Goal: Transaction & Acquisition: Purchase product/service

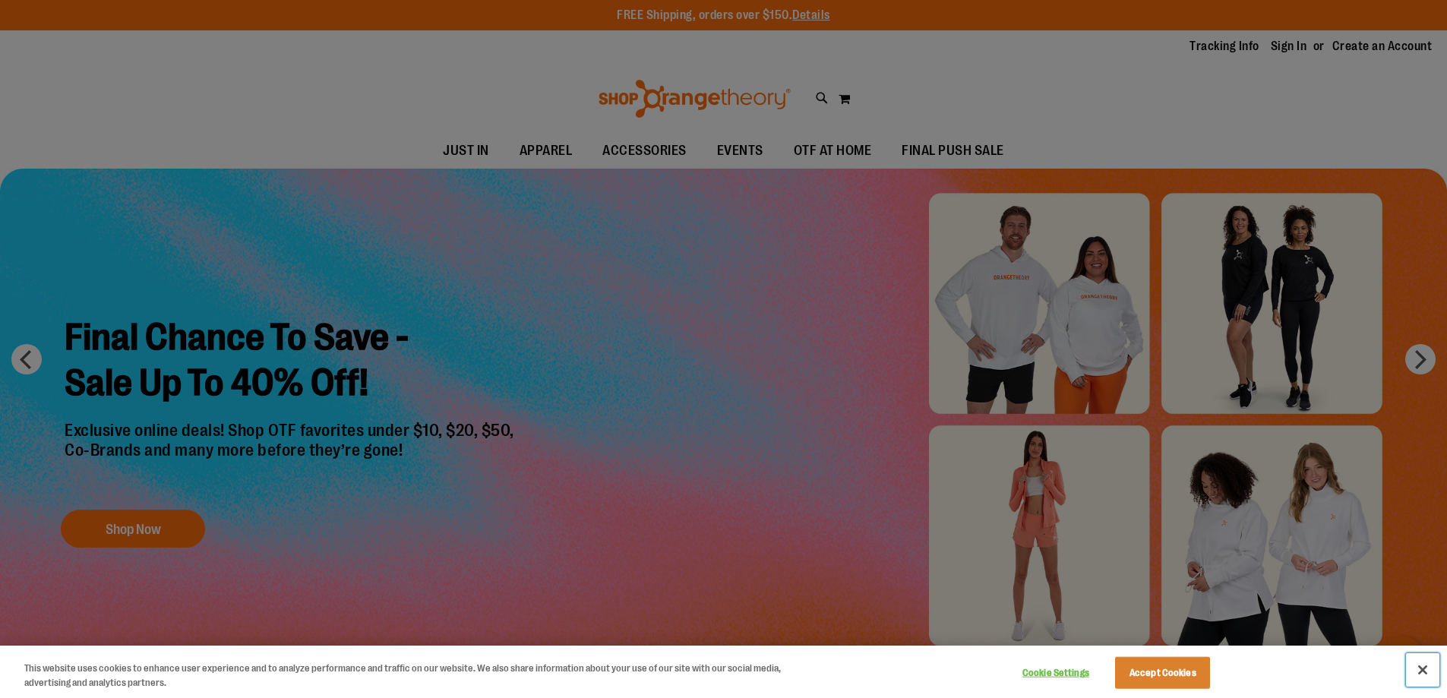
click at [1422, 671] on button "Close" at bounding box center [1422, 669] width 33 height 33
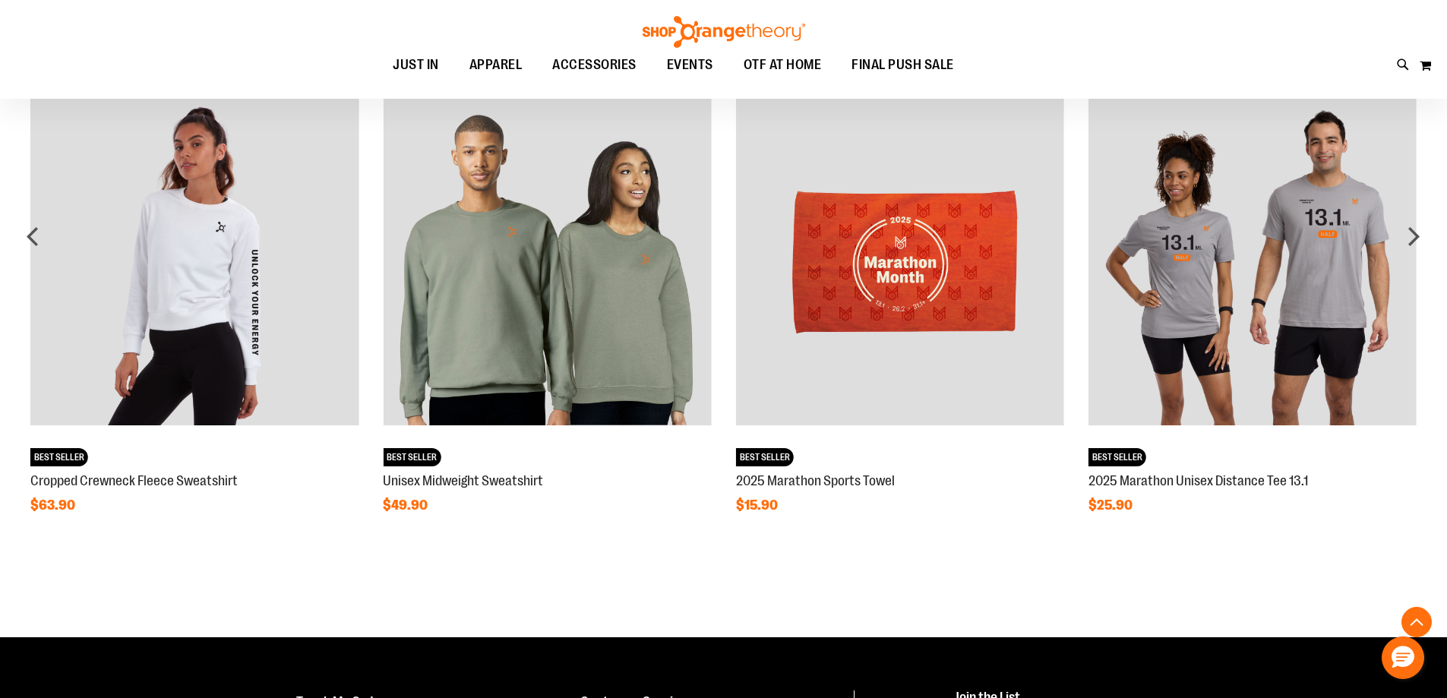
scroll to position [1168, 0]
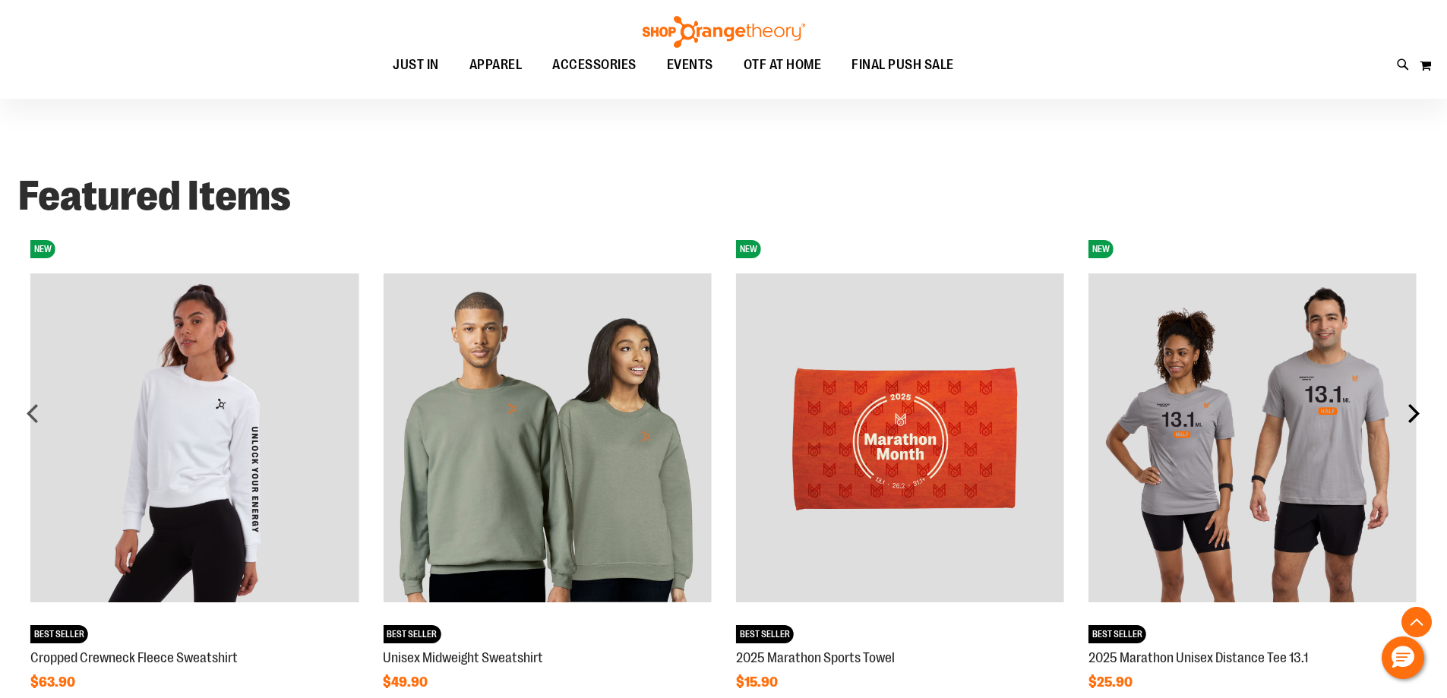
click at [1415, 404] on div "next" at bounding box center [1413, 413] width 30 height 30
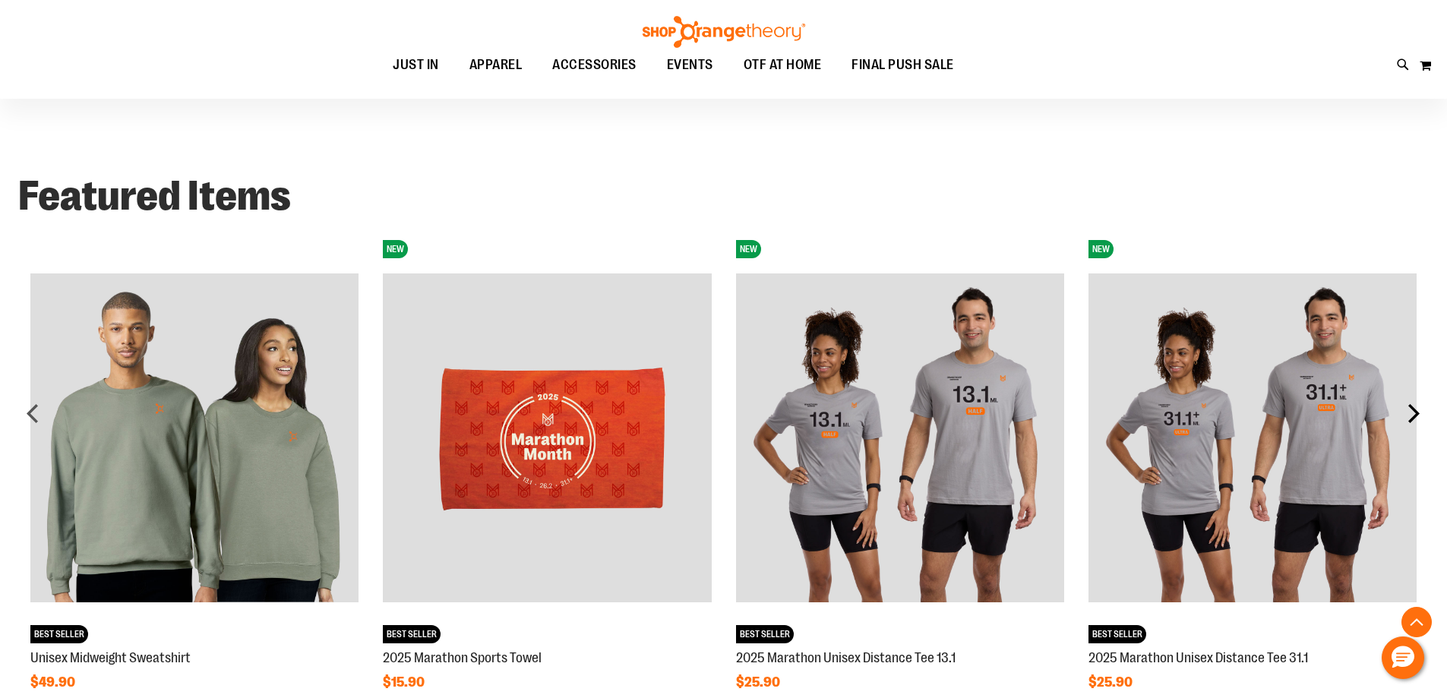
click at [1415, 404] on div "next" at bounding box center [1413, 413] width 30 height 30
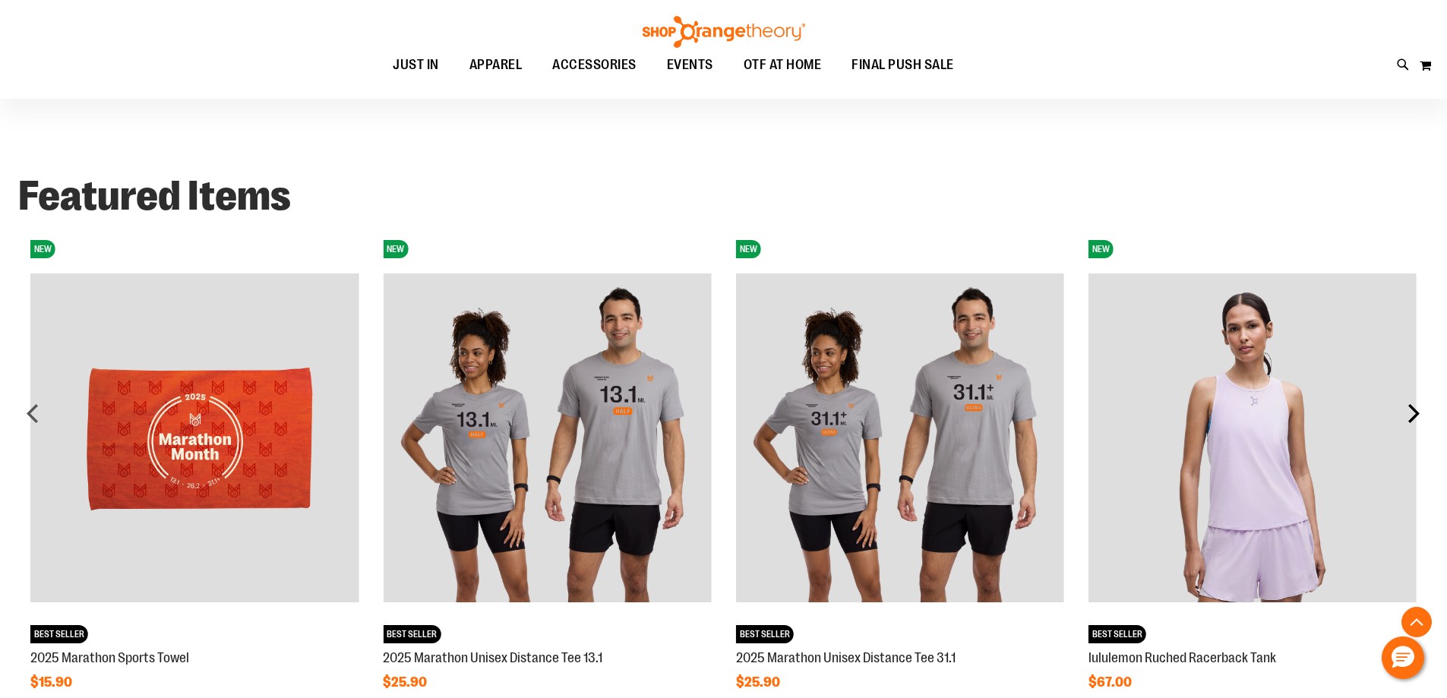
click at [1415, 404] on div "next" at bounding box center [1413, 413] width 30 height 30
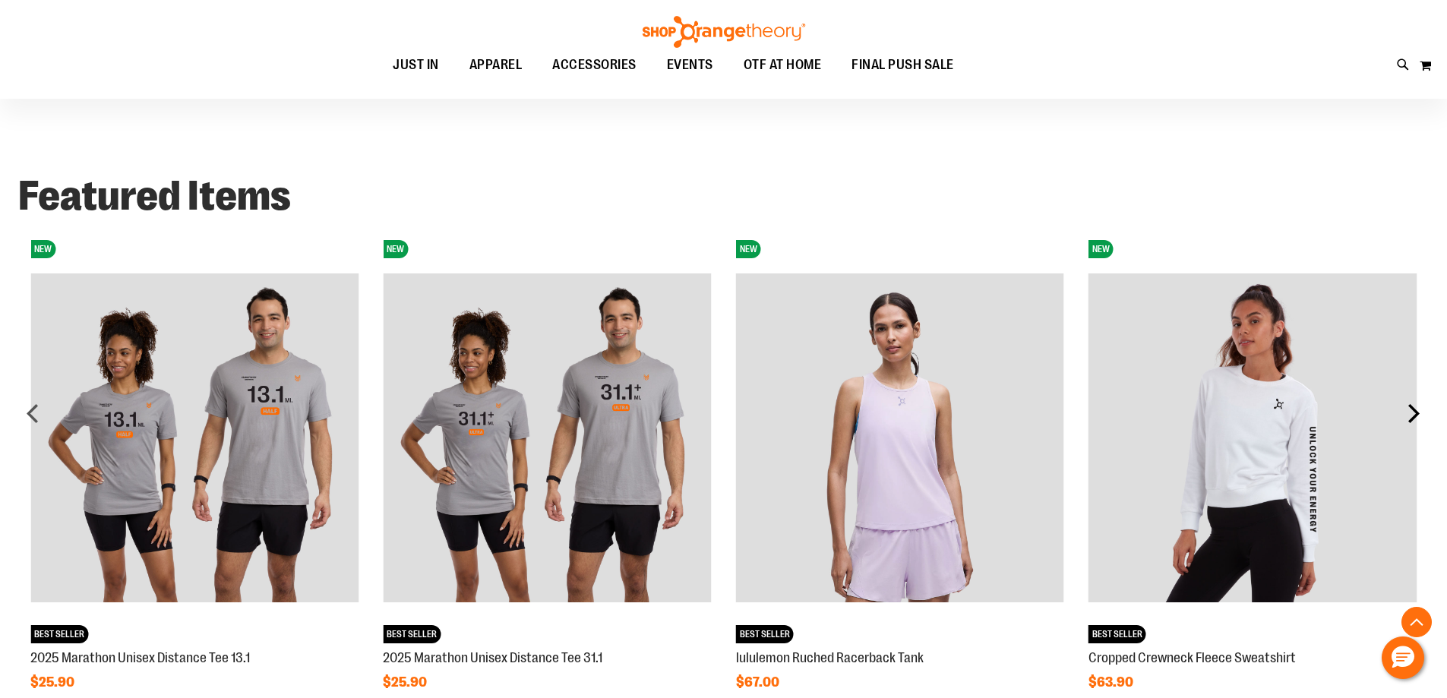
click at [1415, 404] on div "next" at bounding box center [1413, 413] width 30 height 30
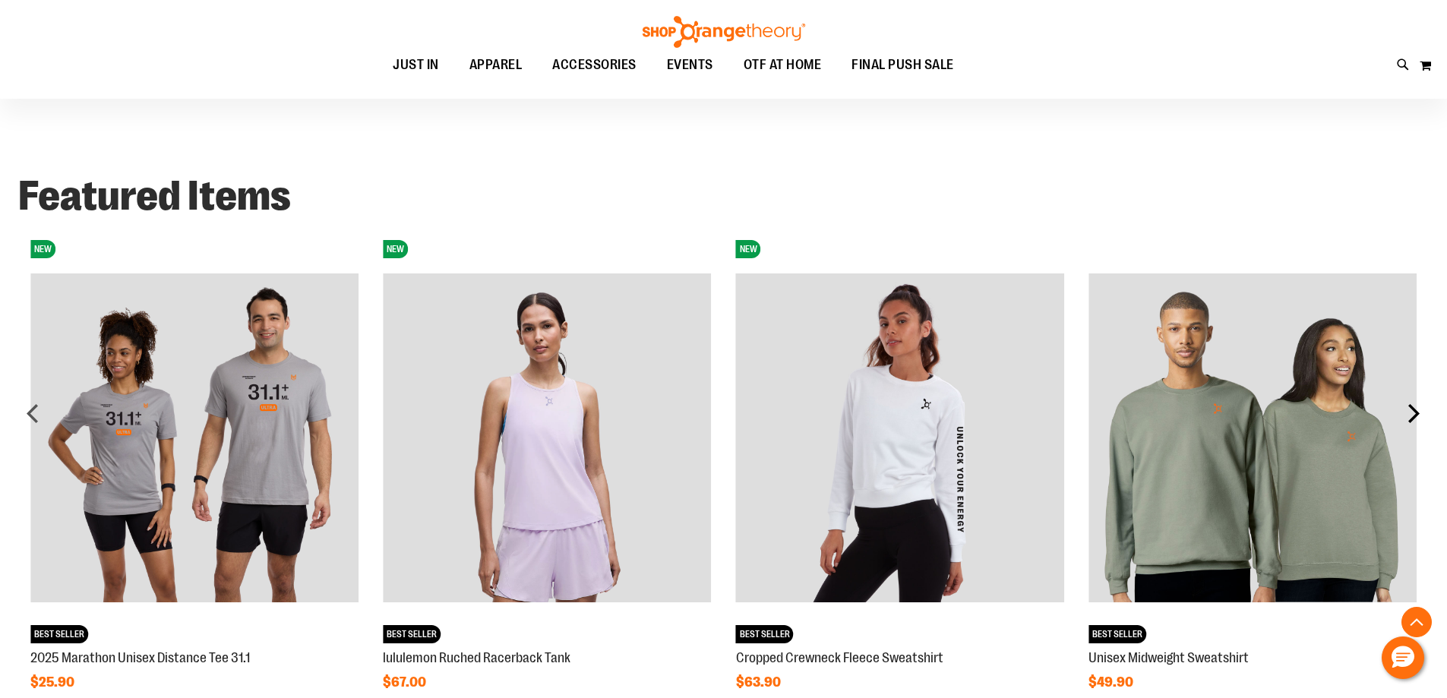
click at [1415, 404] on div "next" at bounding box center [1413, 413] width 30 height 30
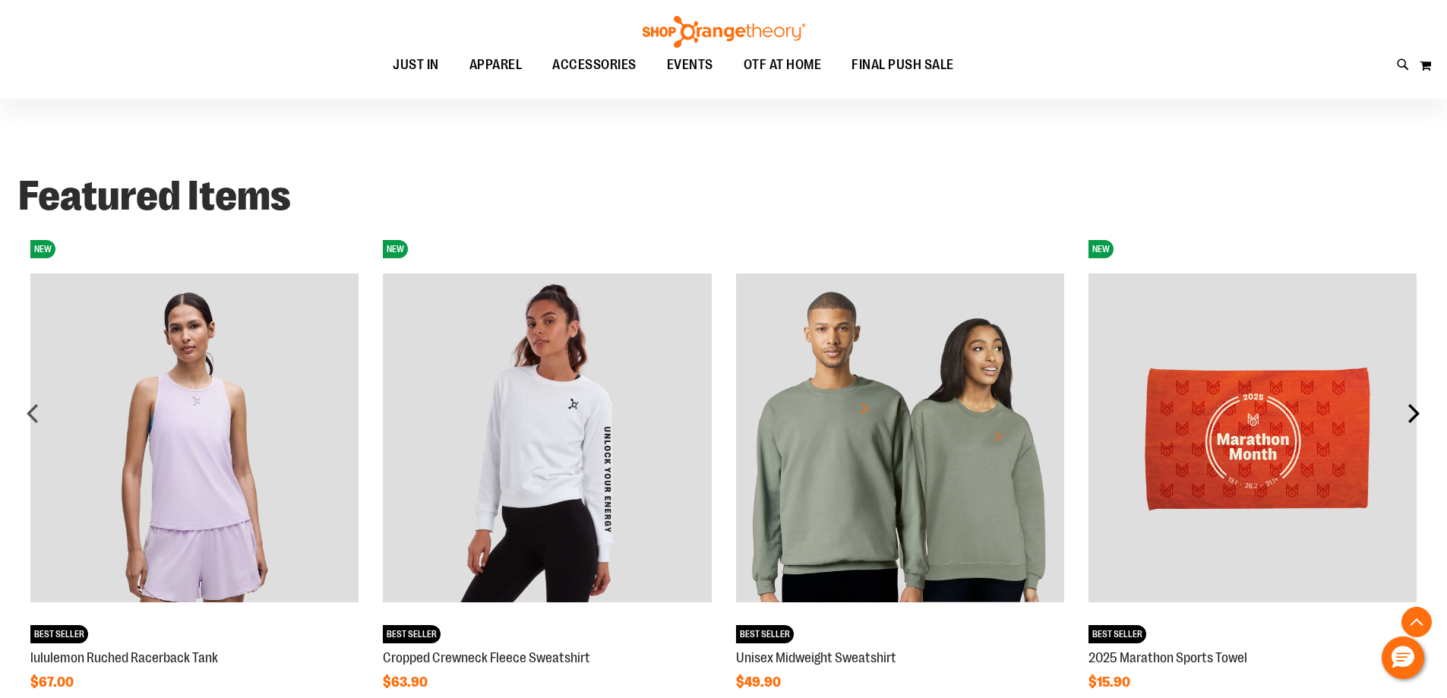
click at [1415, 404] on div "next" at bounding box center [1413, 413] width 30 height 30
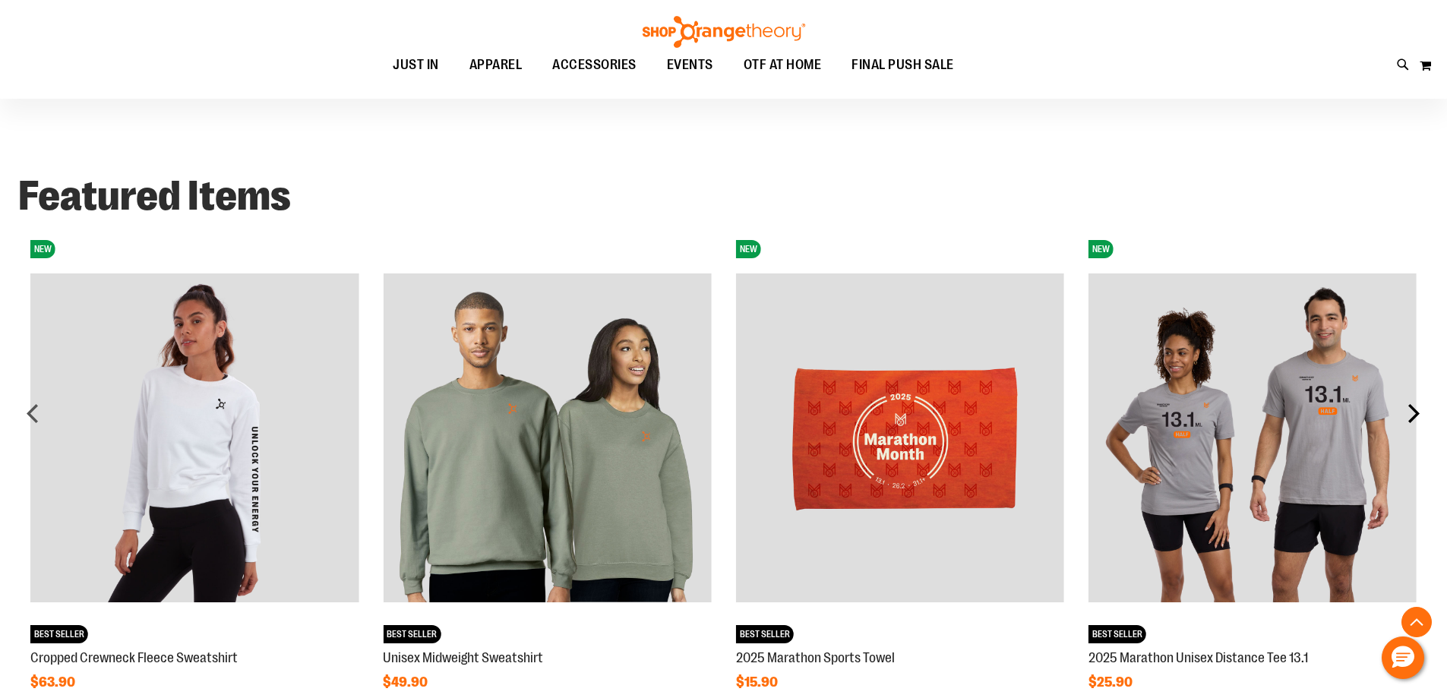
click at [1415, 404] on div "next" at bounding box center [1413, 413] width 30 height 30
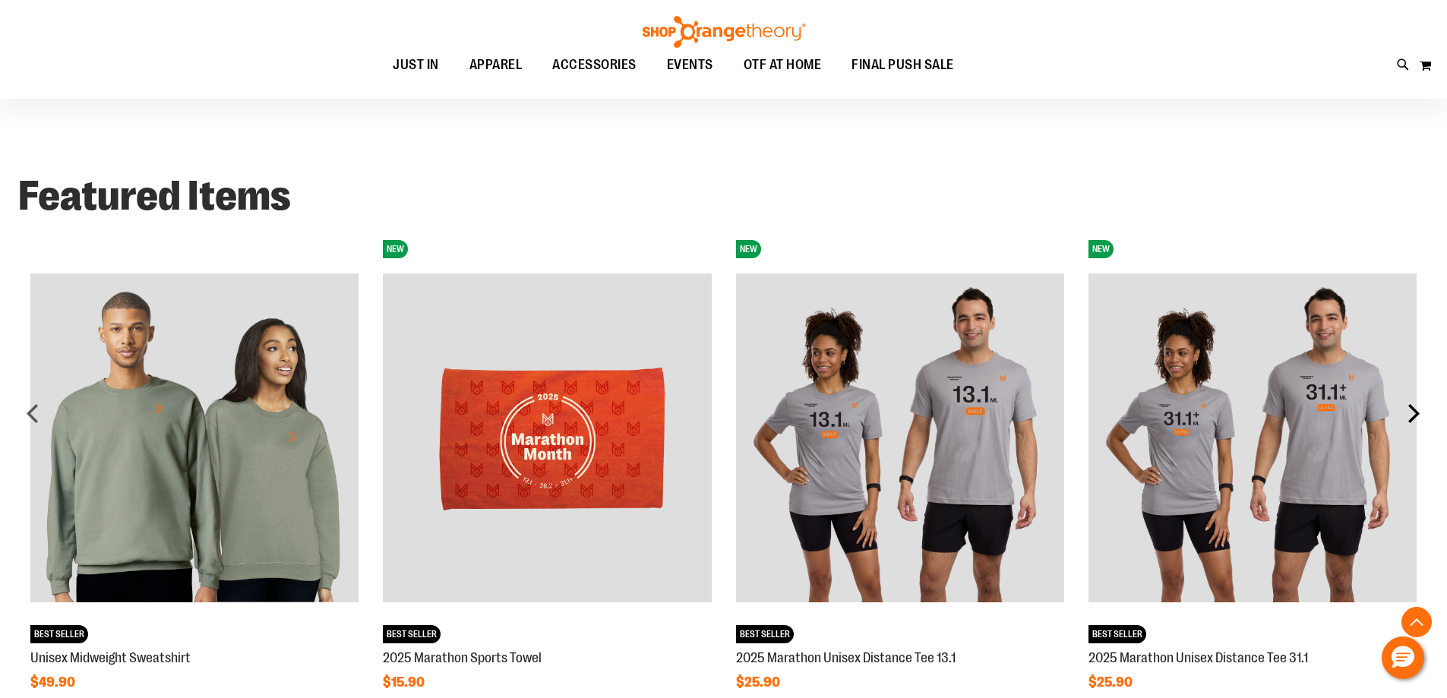
click at [1415, 404] on div "next" at bounding box center [1413, 413] width 30 height 30
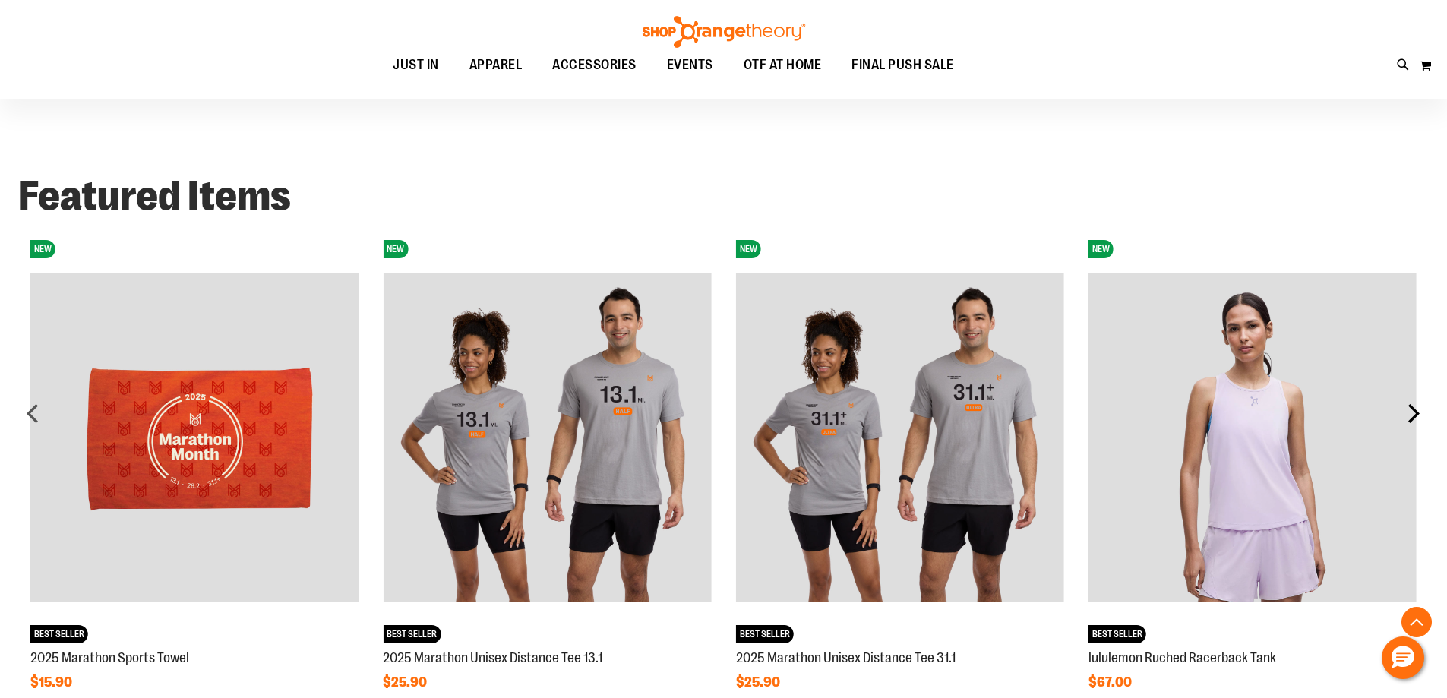
click at [1415, 404] on div "next" at bounding box center [1413, 413] width 30 height 30
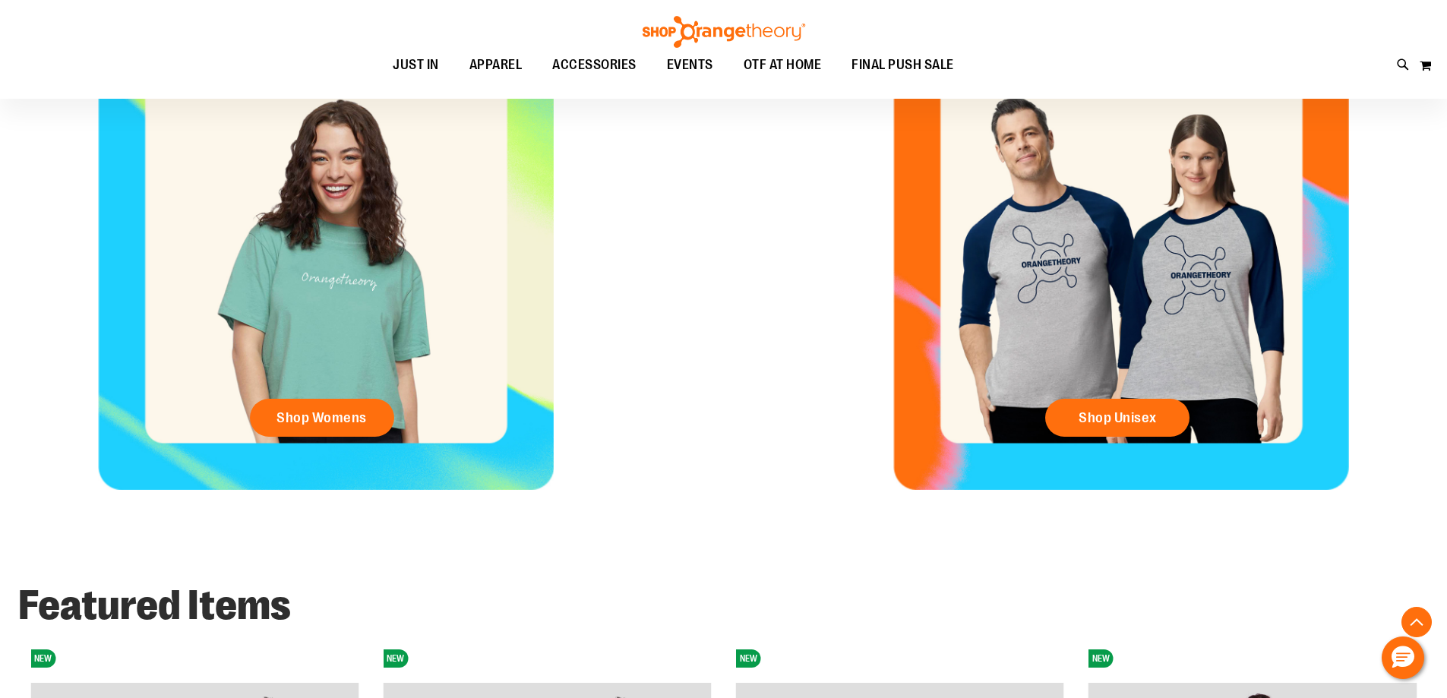
scroll to position [707, 0]
